Goal: Ask a question

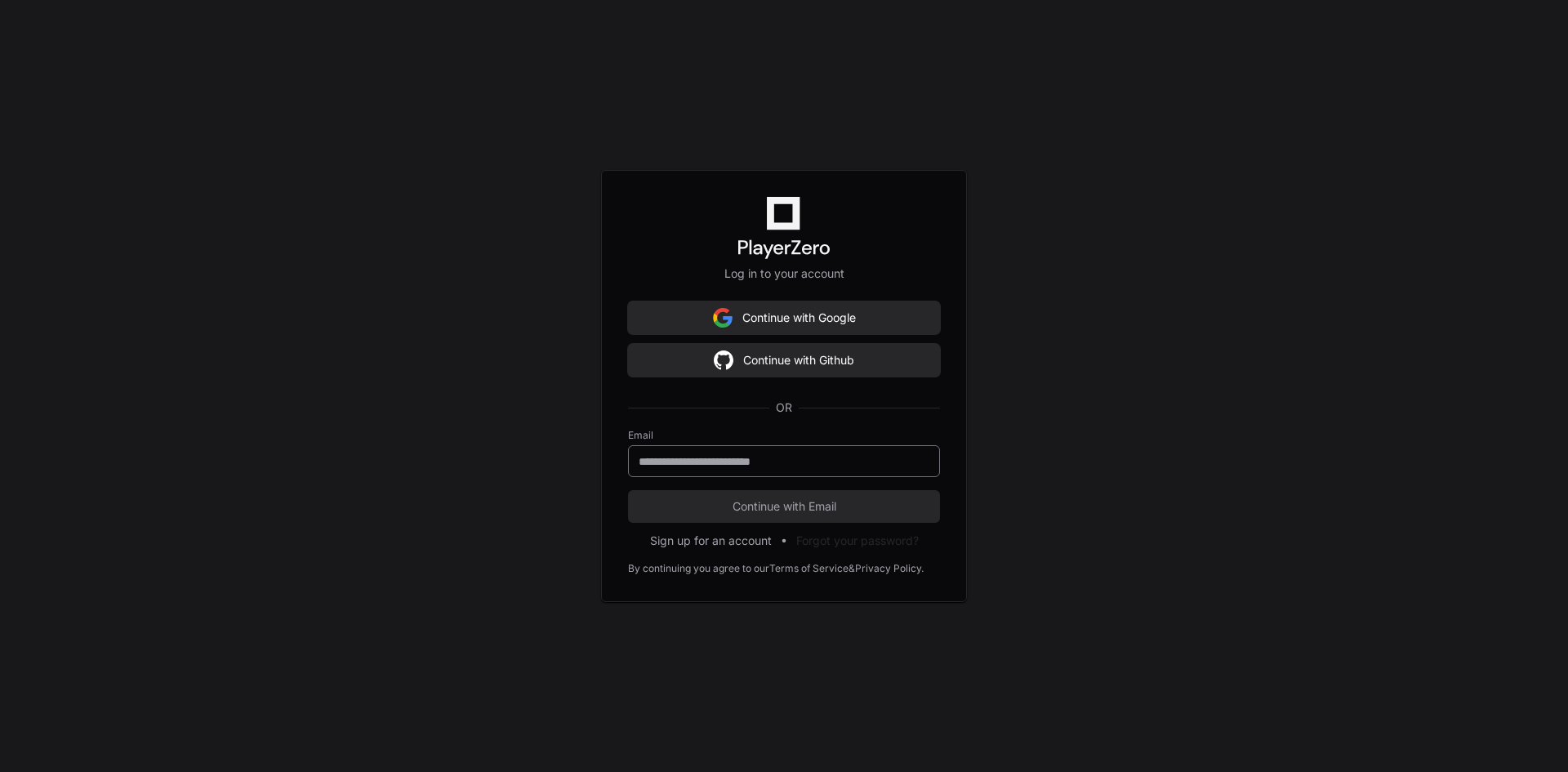
click at [793, 455] on input "email" at bounding box center [784, 461] width 290 height 16
click at [854, 462] on input "**********" at bounding box center [784, 461] width 290 height 16
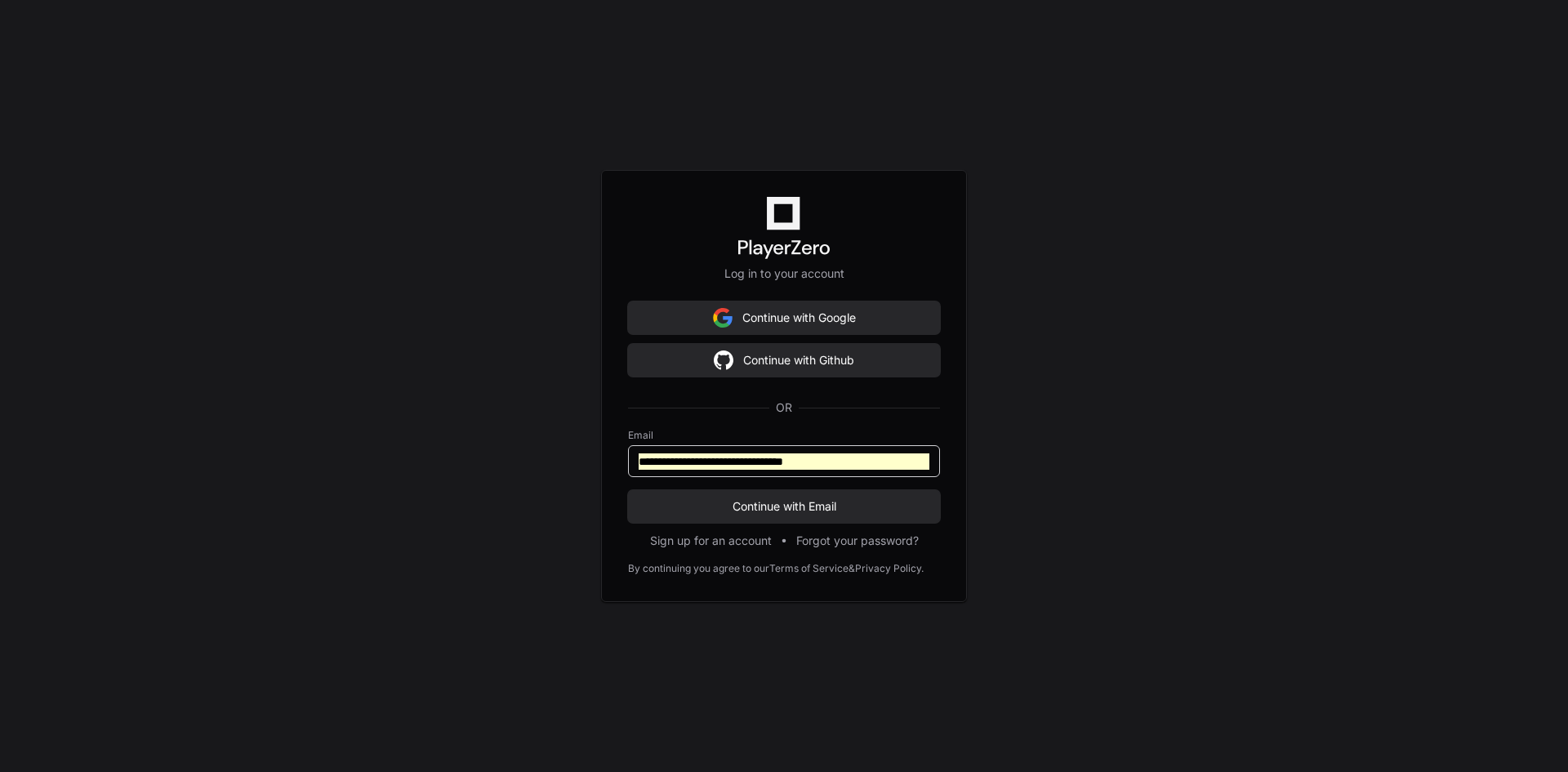
drag, startPoint x: 857, startPoint y: 462, endPoint x: 554, endPoint y: 462, distance: 303.0
click at [554, 462] on div "**********" at bounding box center [784, 386] width 1568 height 772
type input "**********"
click at [628, 490] on button "Continue with Email" at bounding box center [784, 507] width 312 height 33
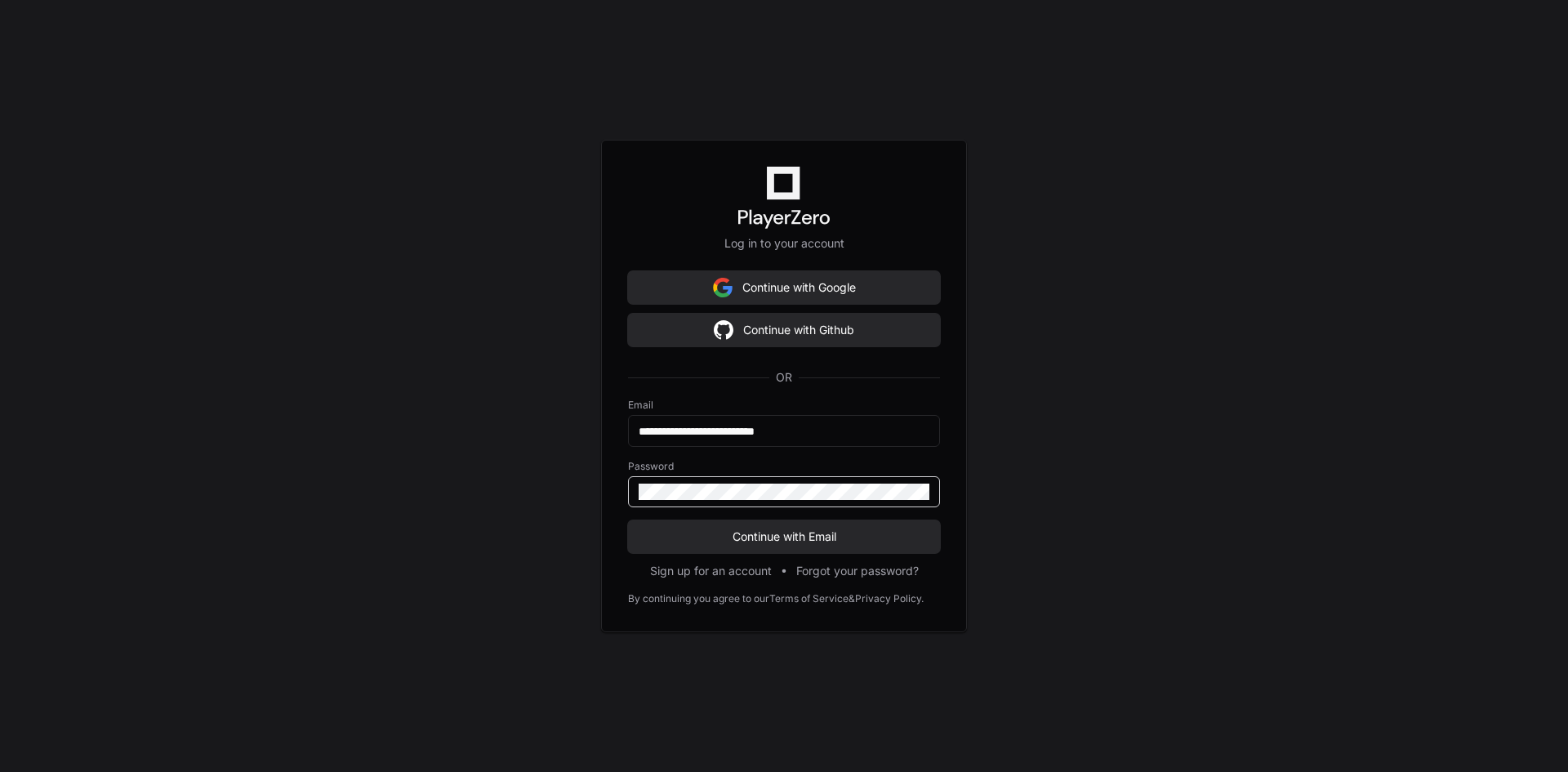
click at [930, 490] on div at bounding box center [784, 491] width 312 height 31
click at [815, 552] on button "Continue with Email" at bounding box center [784, 537] width 312 height 33
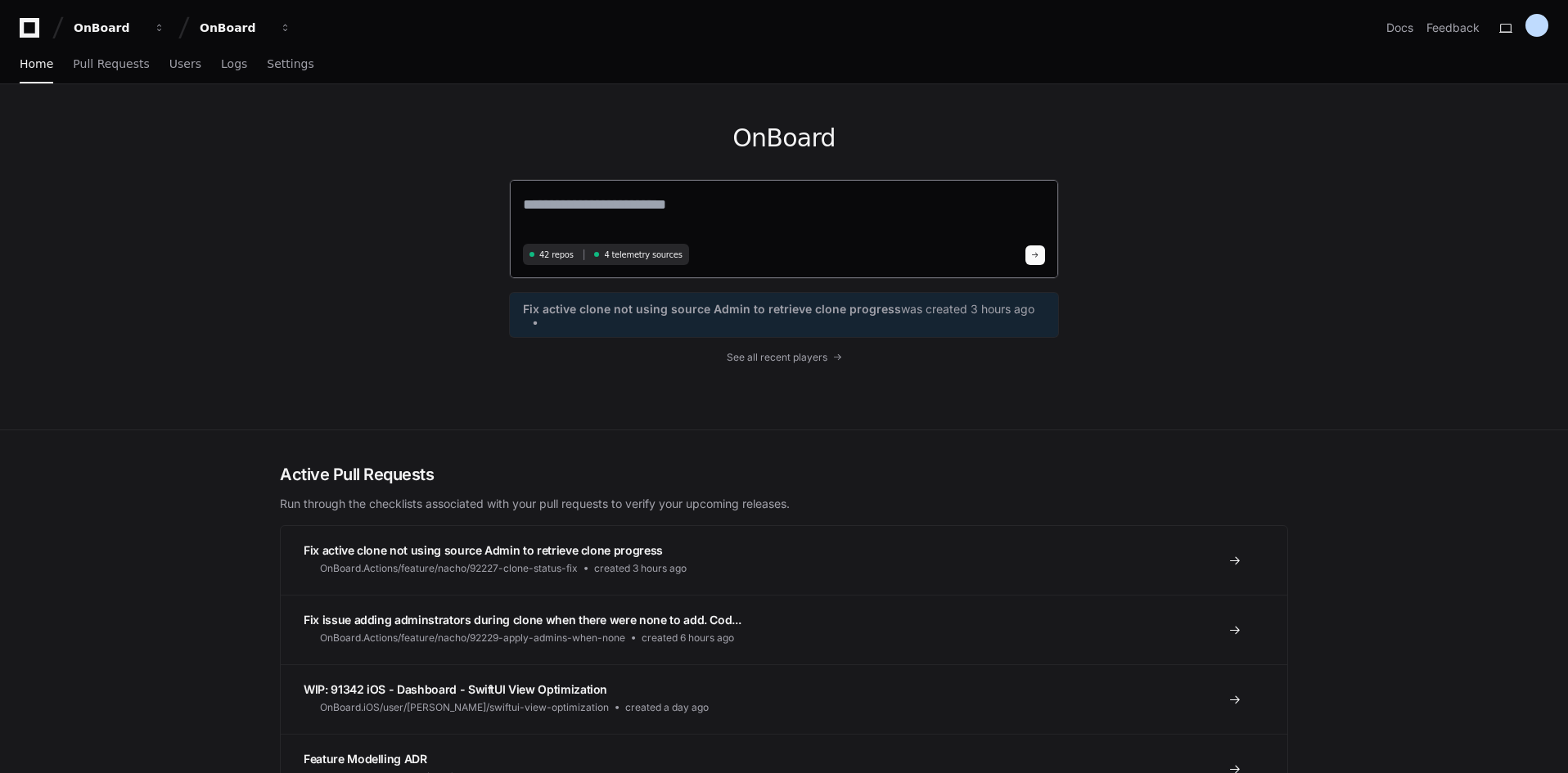
click at [634, 209] on textarea at bounding box center [784, 215] width 522 height 45
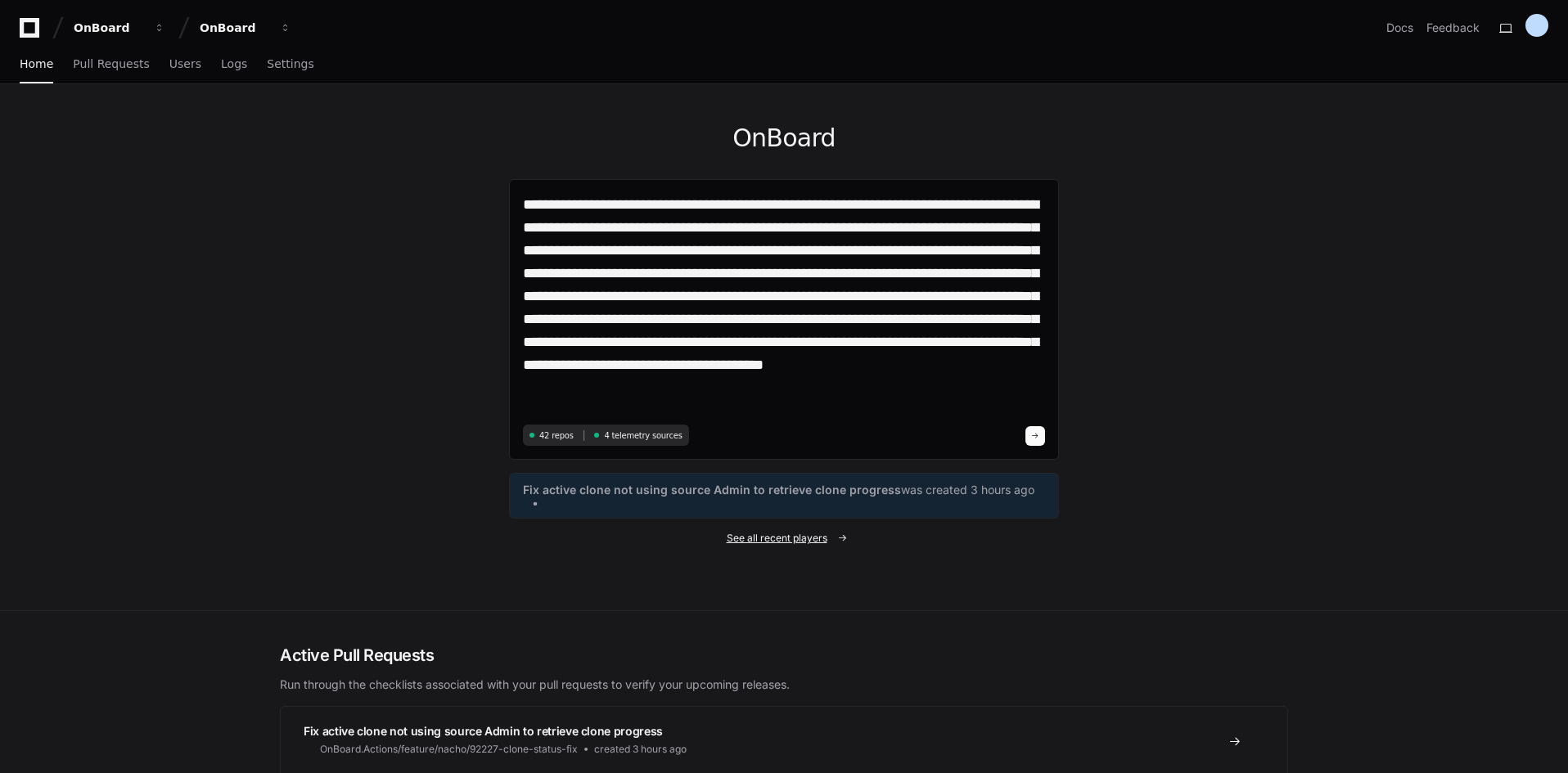
type textarea "**********"
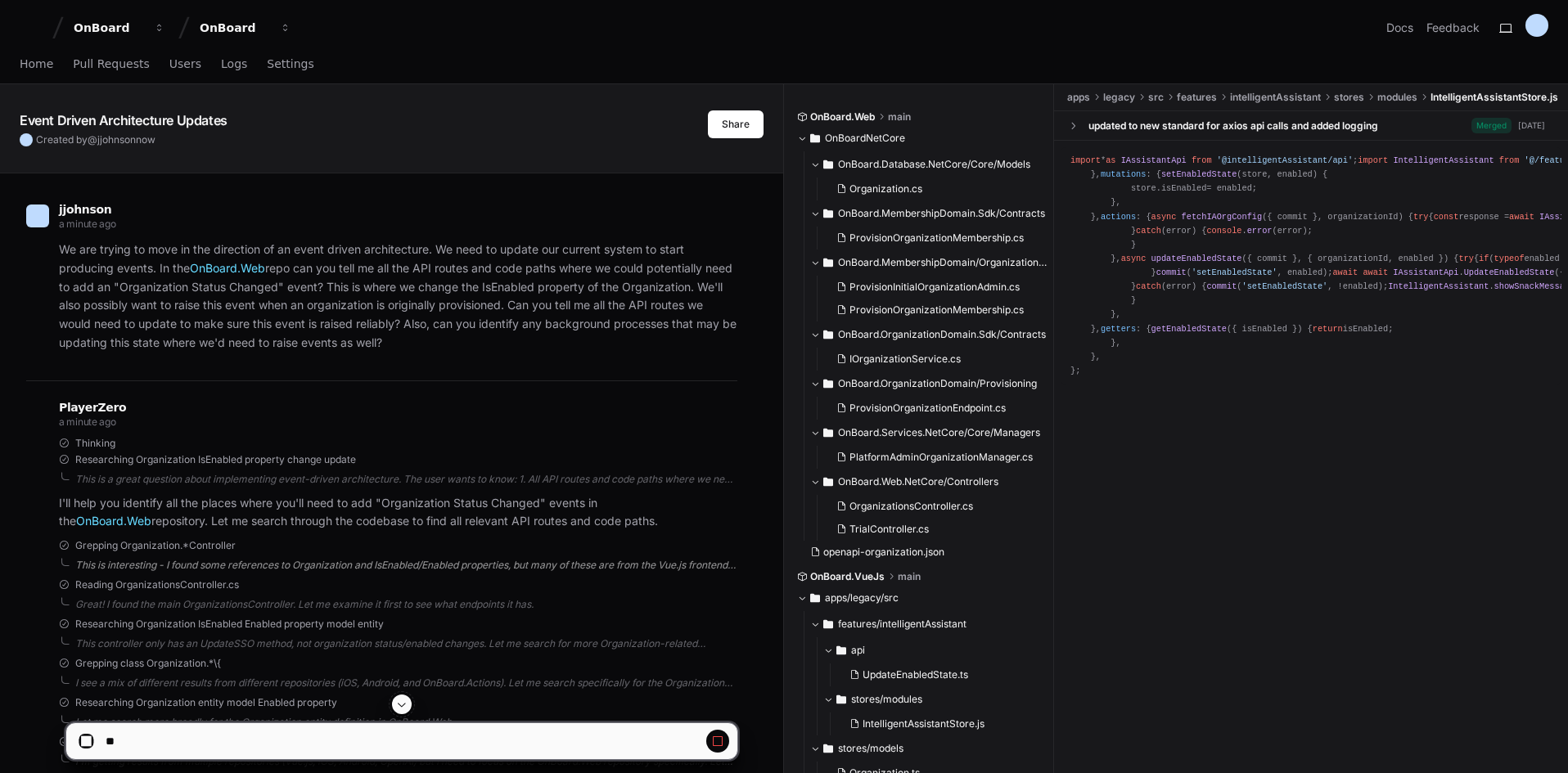
scroll to position [308, 0]
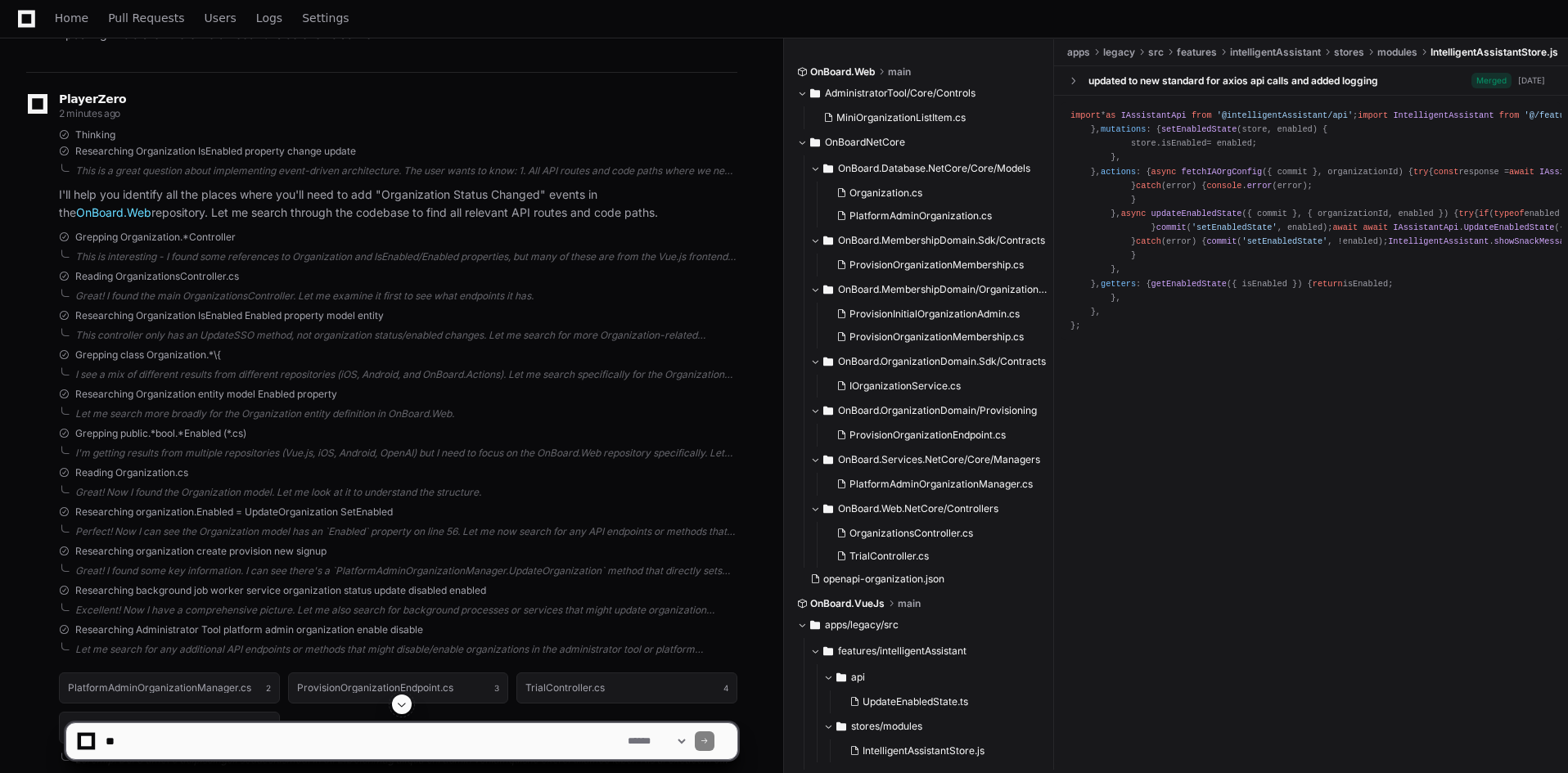
click at [409, 703] on button at bounding box center [401, 704] width 19 height 19
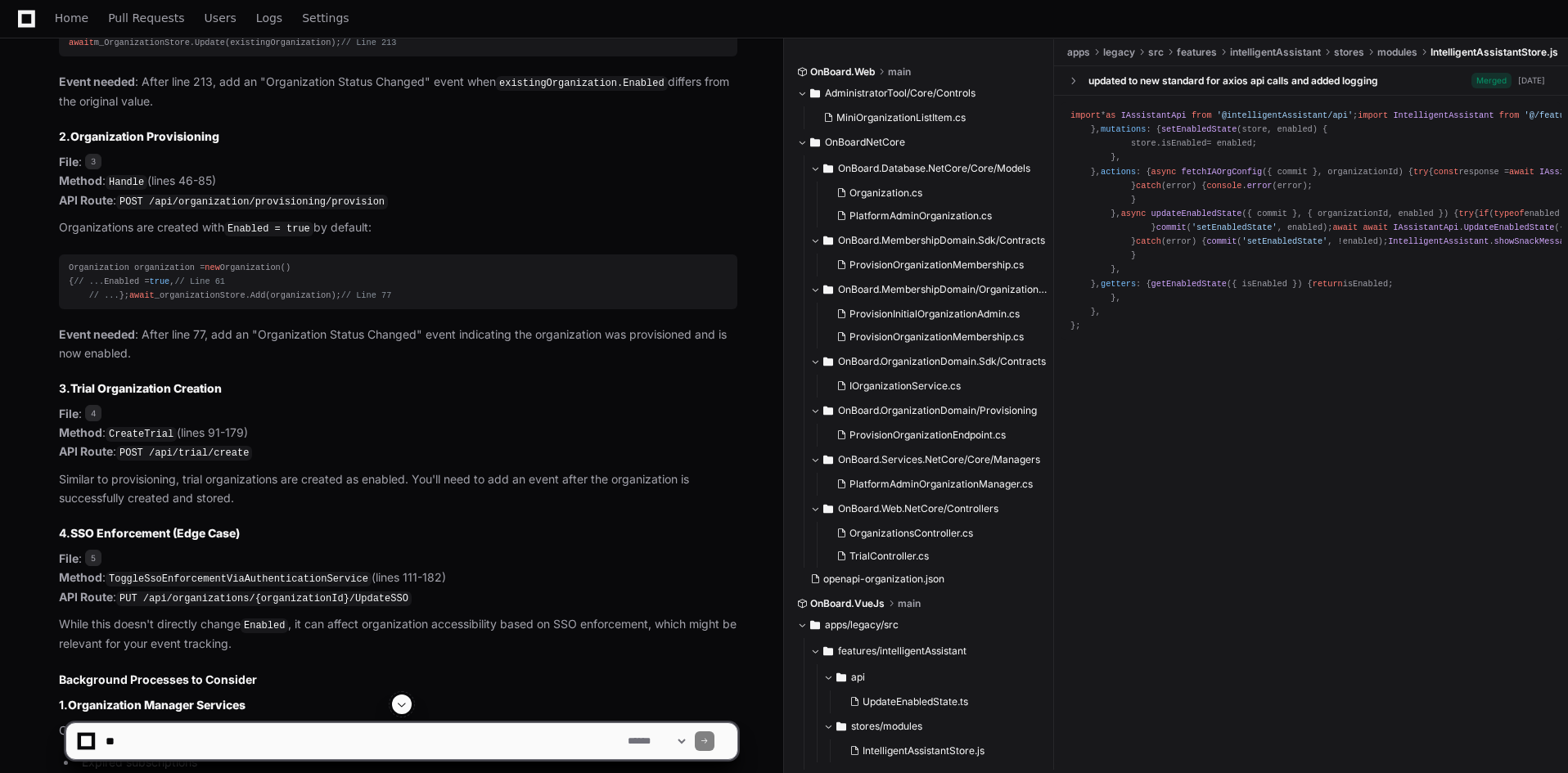
scroll to position [1104, 0]
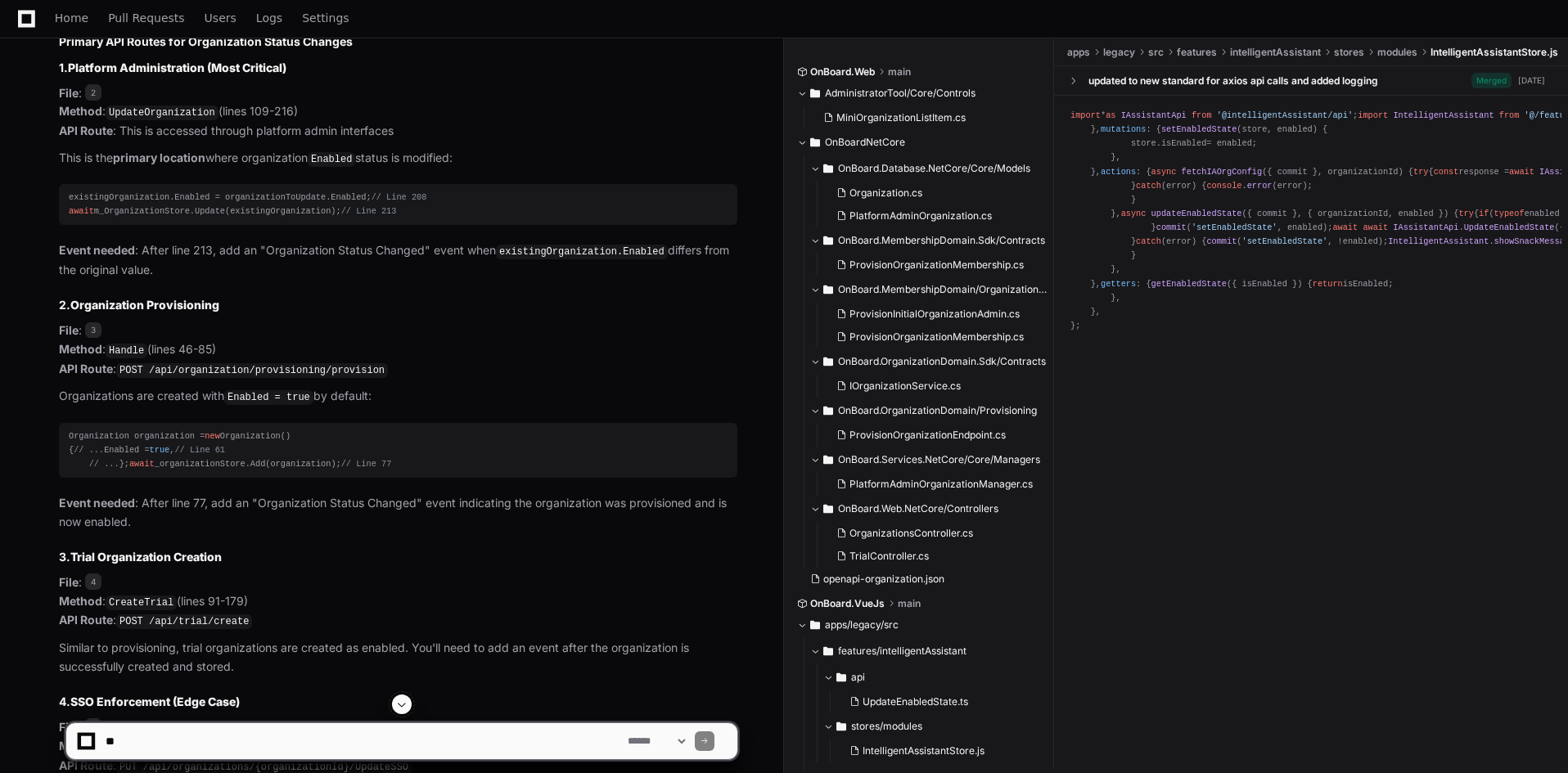
click at [160, 210] on div "existingOrganization.Enabled = organizationToUpdate.Enabled; // Line 208 await …" at bounding box center [397, 204] width 658 height 28
click at [144, 109] on code "UpdateOrganization" at bounding box center [161, 112] width 113 height 14
click at [156, 111] on code "UpdateOrganization" at bounding box center [161, 112] width 113 height 14
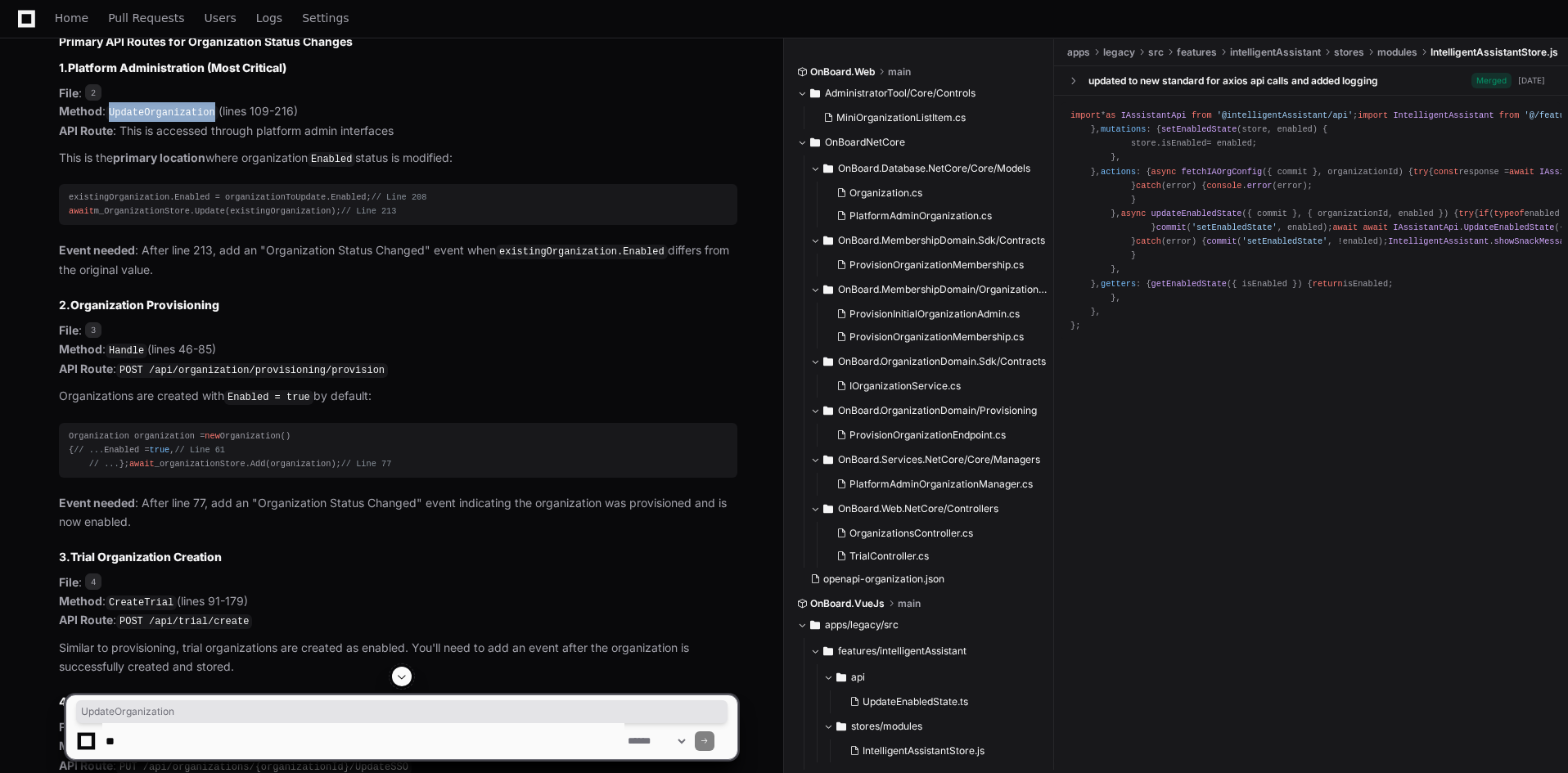
drag, startPoint x: 156, startPoint y: 111, endPoint x: 159, endPoint y: 91, distance: 20.2
click at [156, 110] on code "UpdateOrganization" at bounding box center [161, 112] width 113 height 14
click at [281, 145] on article "Based on my analysis of the OnBoard.Web codebase, here are all the API routes a…" at bounding box center [398, 762] width 679 height 1568
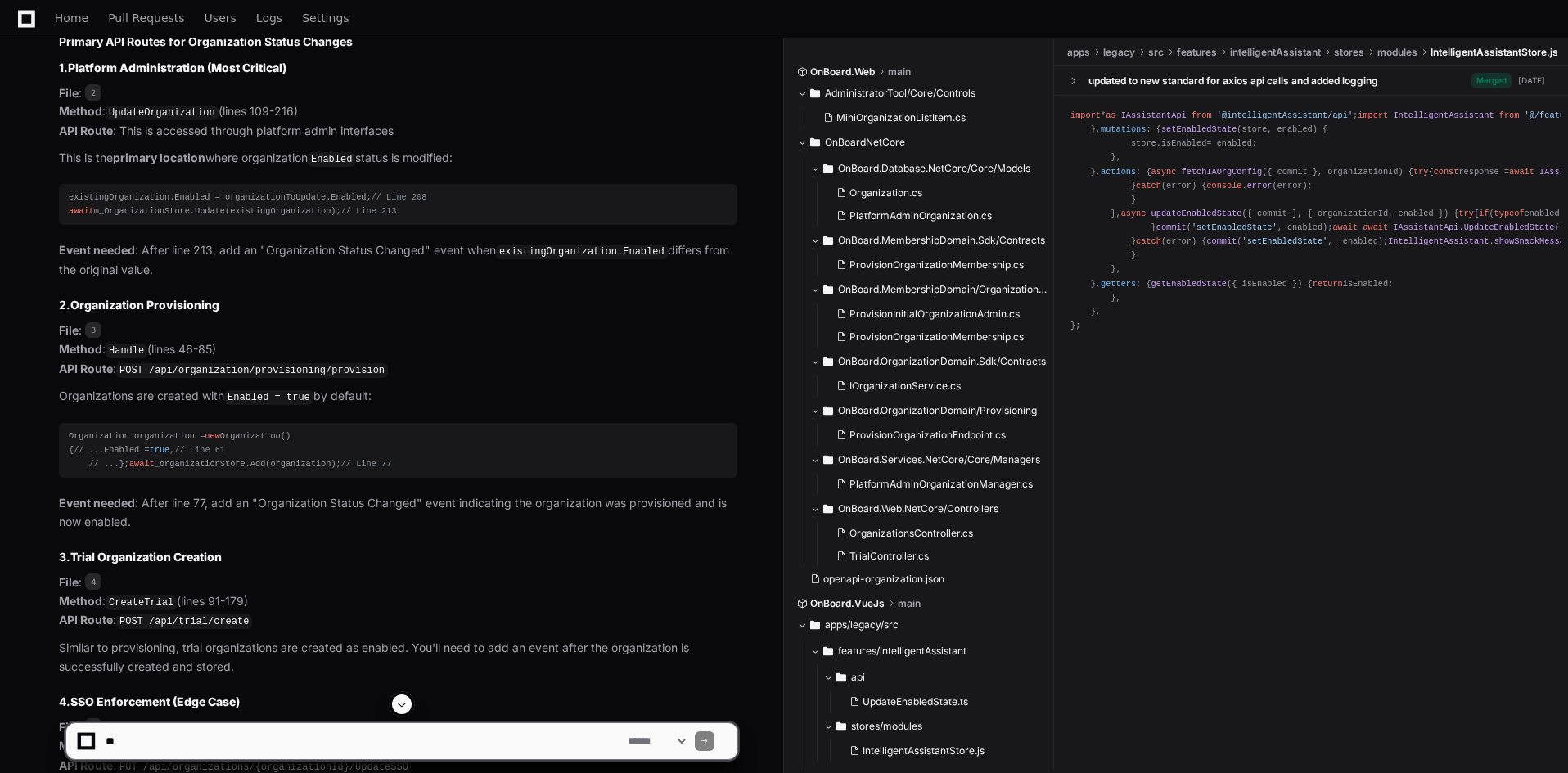
click at [636, 250] on code "existingOrganization.Enabled" at bounding box center [582, 251] width 172 height 14
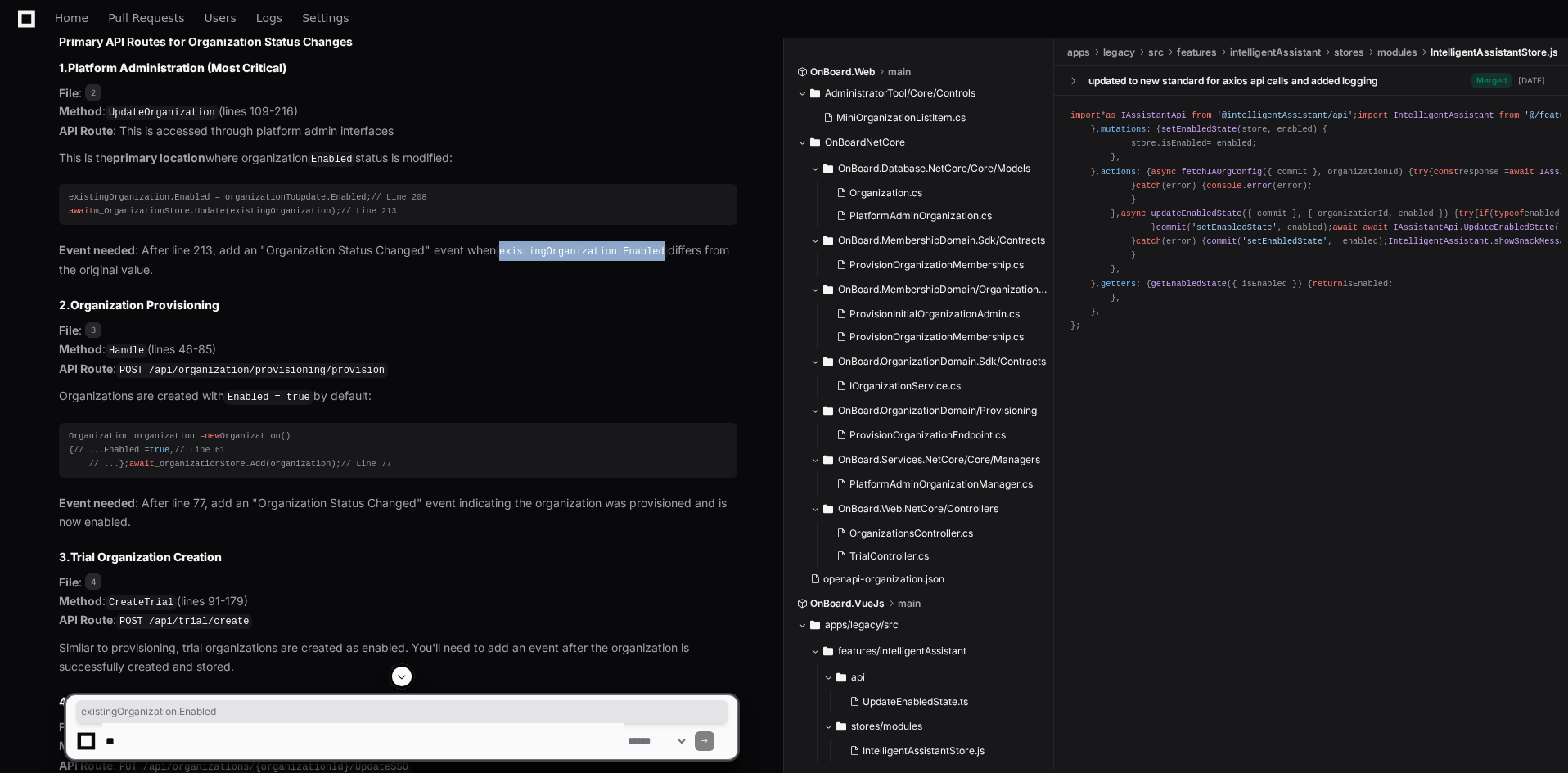
drag, startPoint x: 636, startPoint y: 250, endPoint x: 576, endPoint y: 246, distance: 60.1
click at [576, 246] on code "existingOrganization.Enabled" at bounding box center [582, 251] width 172 height 14
click at [572, 301] on h3 "2. Organization Provisioning" at bounding box center [398, 304] width 679 height 16
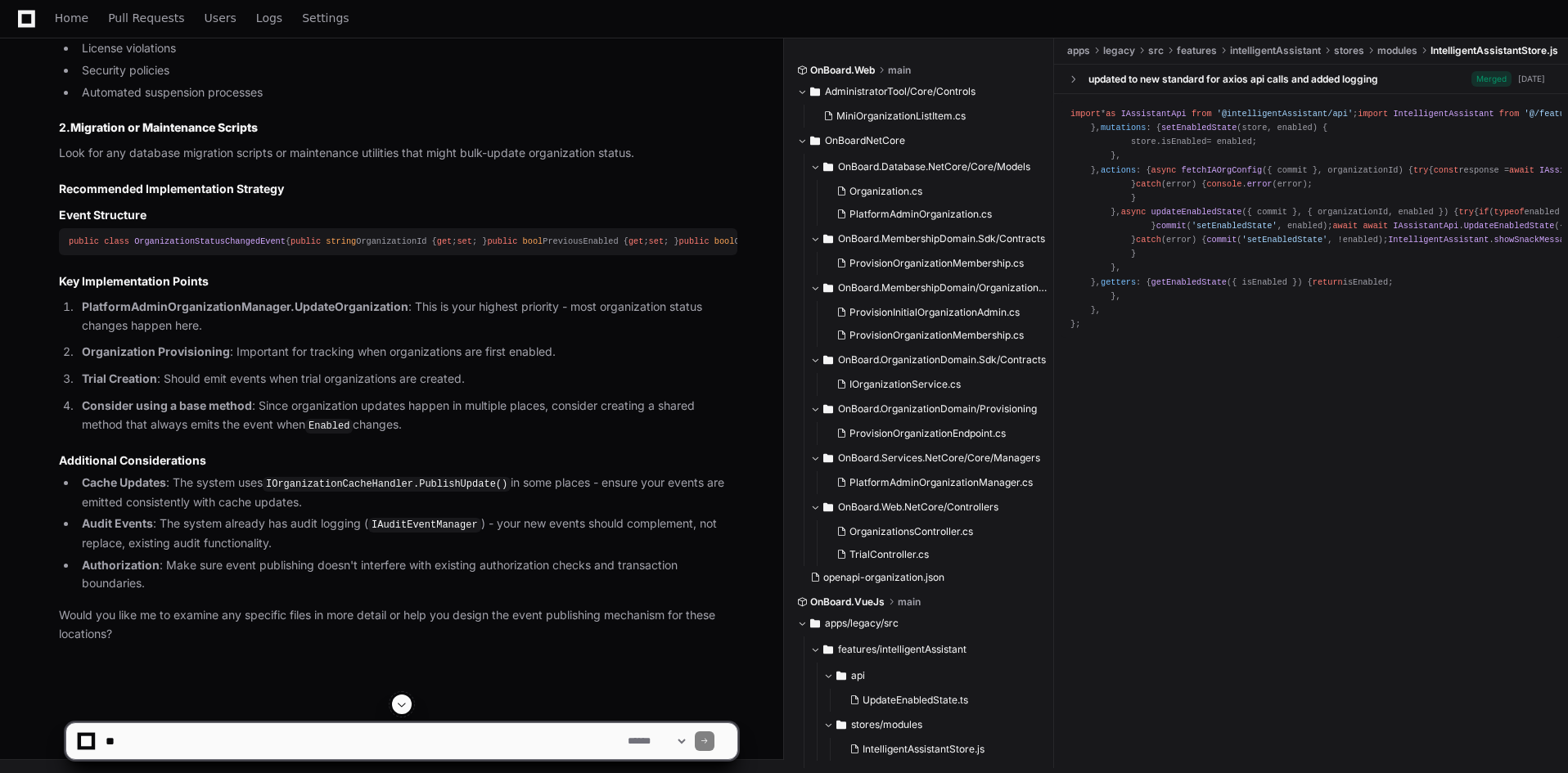
scroll to position [2167, 0]
click at [254, 312] on strong "PlatformAdminOrganizationManager.UpdateOrganization" at bounding box center [246, 306] width 327 height 14
